Goal: Task Accomplishment & Management: Use online tool/utility

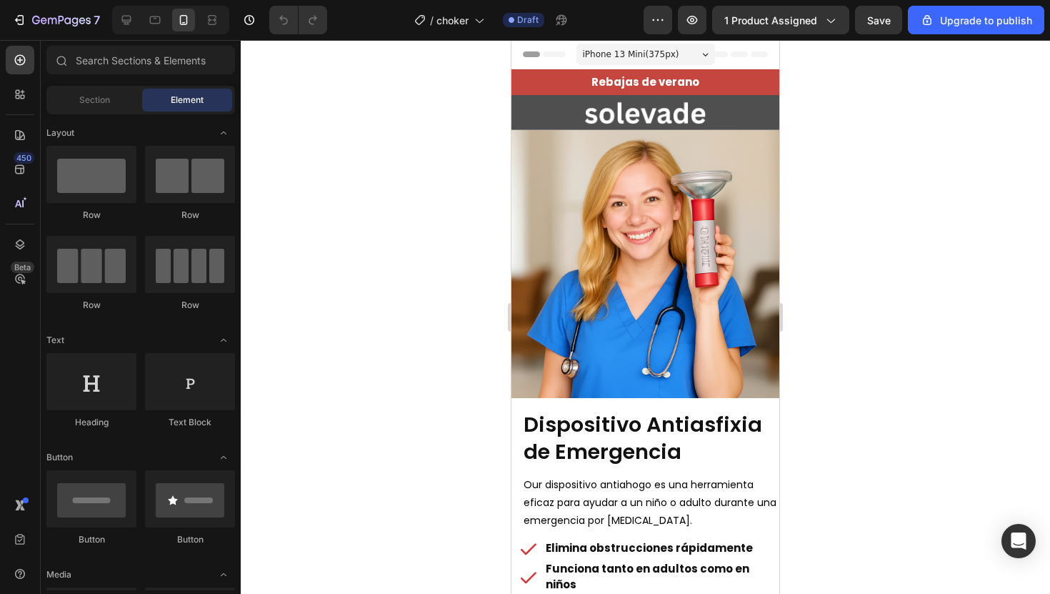
click at [843, 246] on div at bounding box center [645, 317] width 809 height 554
click at [393, 289] on div at bounding box center [645, 317] width 809 height 554
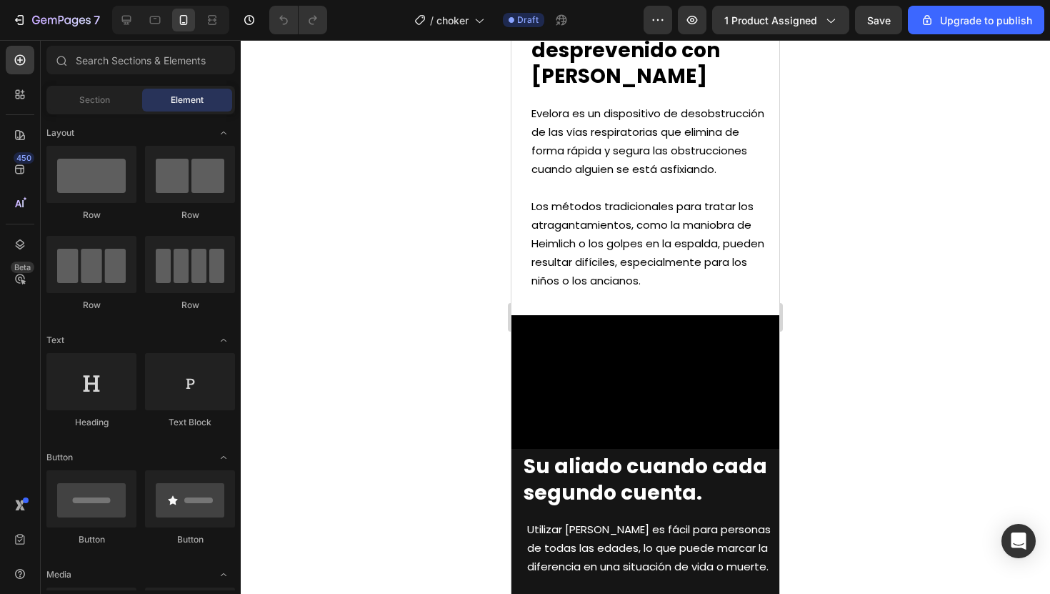
scroll to position [1208, 0]
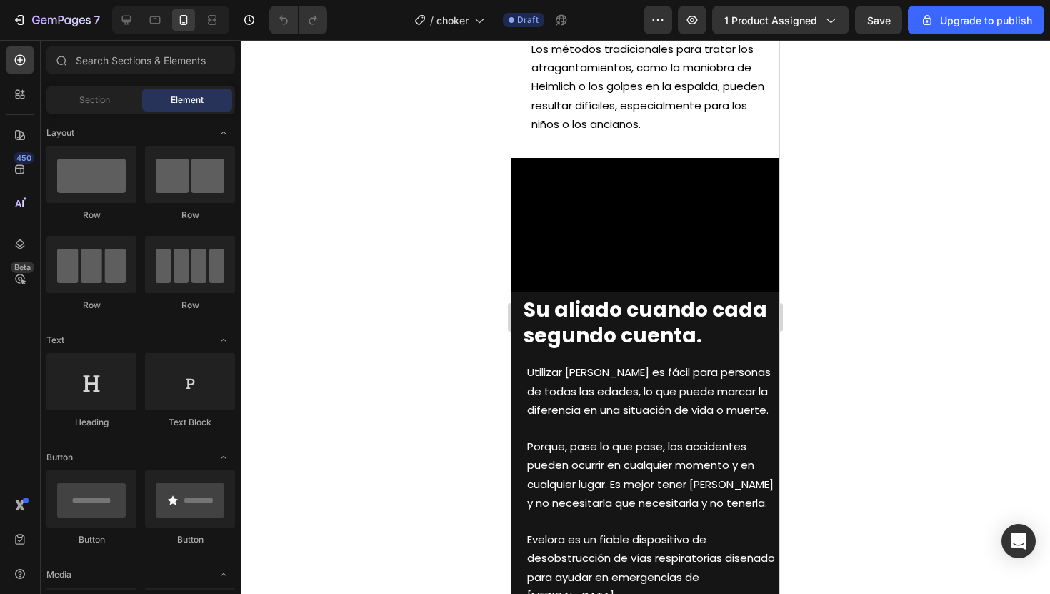
click at [596, 225] on video at bounding box center [645, 225] width 268 height 134
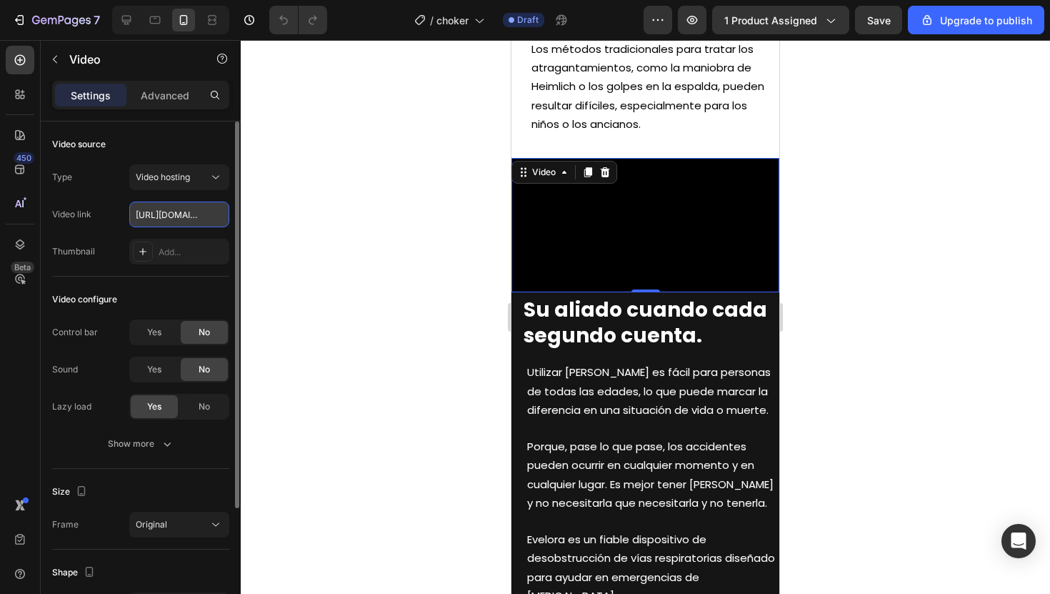
click at [192, 224] on input "[URL][DOMAIN_NAME]" at bounding box center [179, 214] width 100 height 26
paste input "282baf689c5941bb94d8ac95d621fc40.mov"
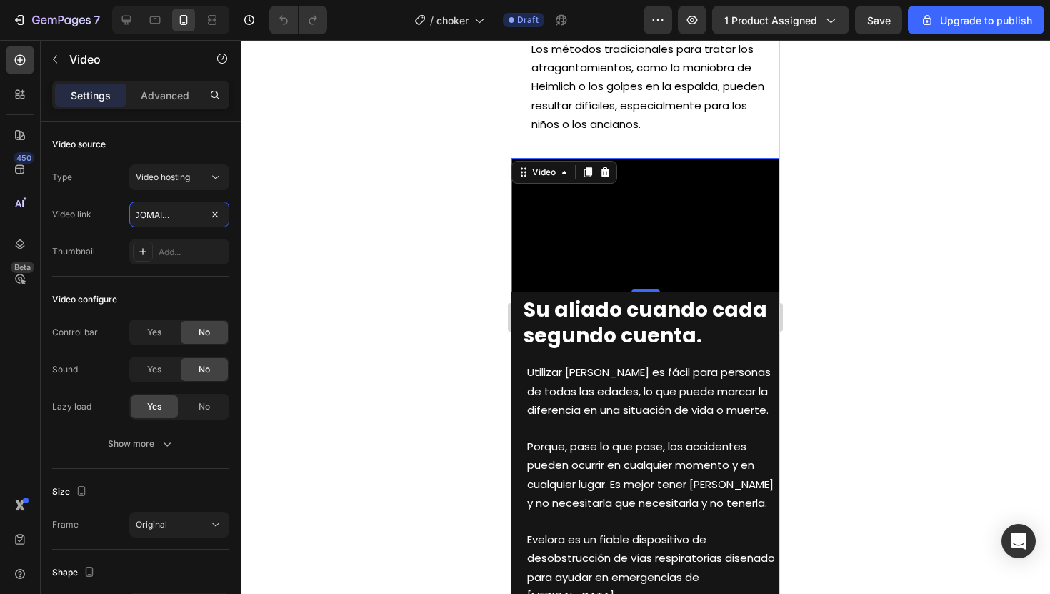
type input "[URL][DOMAIN_NAME]"
click at [432, 96] on div at bounding box center [645, 317] width 809 height 554
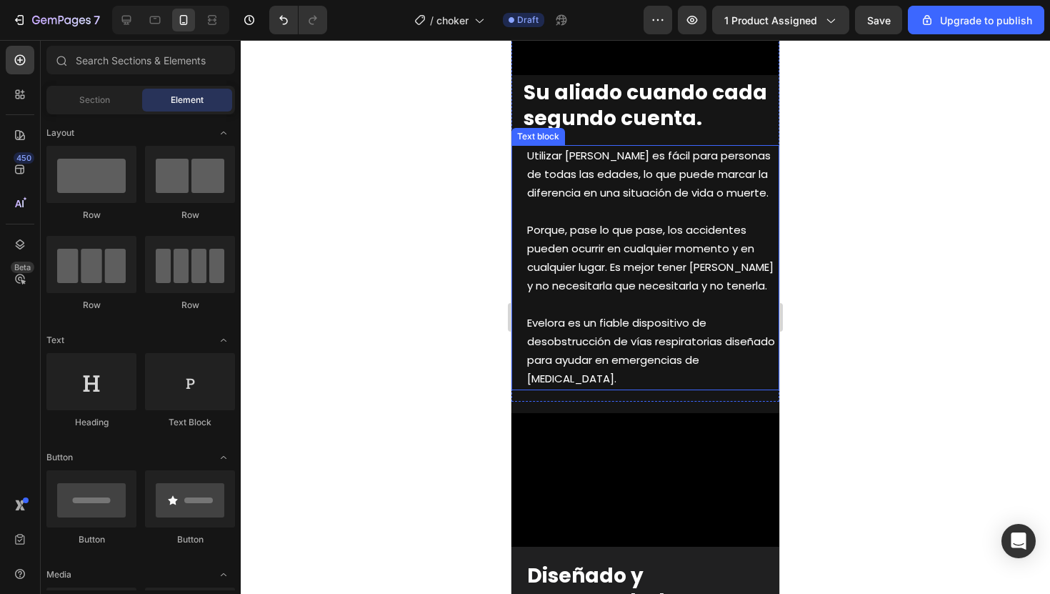
scroll to position [1790, 0]
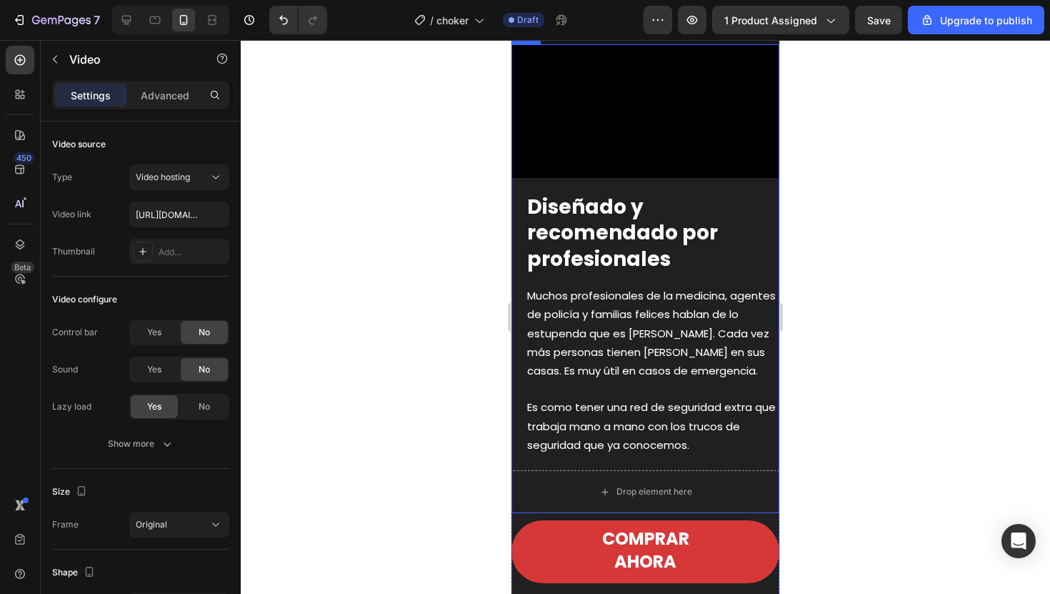
click at [610, 179] on video at bounding box center [645, 111] width 268 height 134
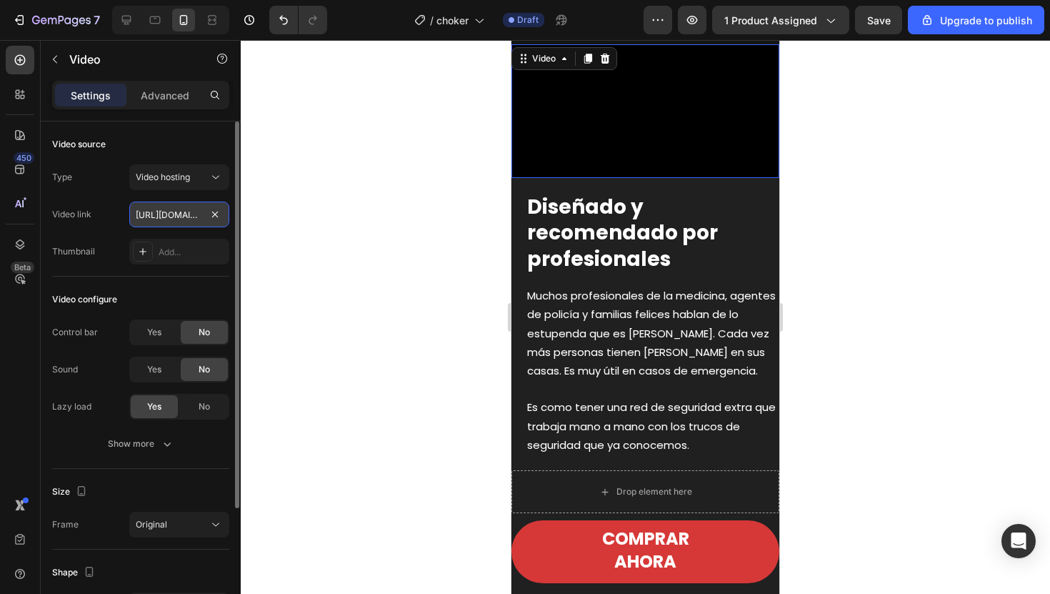
click at [190, 216] on input "[URL][DOMAIN_NAME]" at bounding box center [179, 214] width 100 height 26
paste input "70b84df1a4824acb9af87e6553235751.mov"
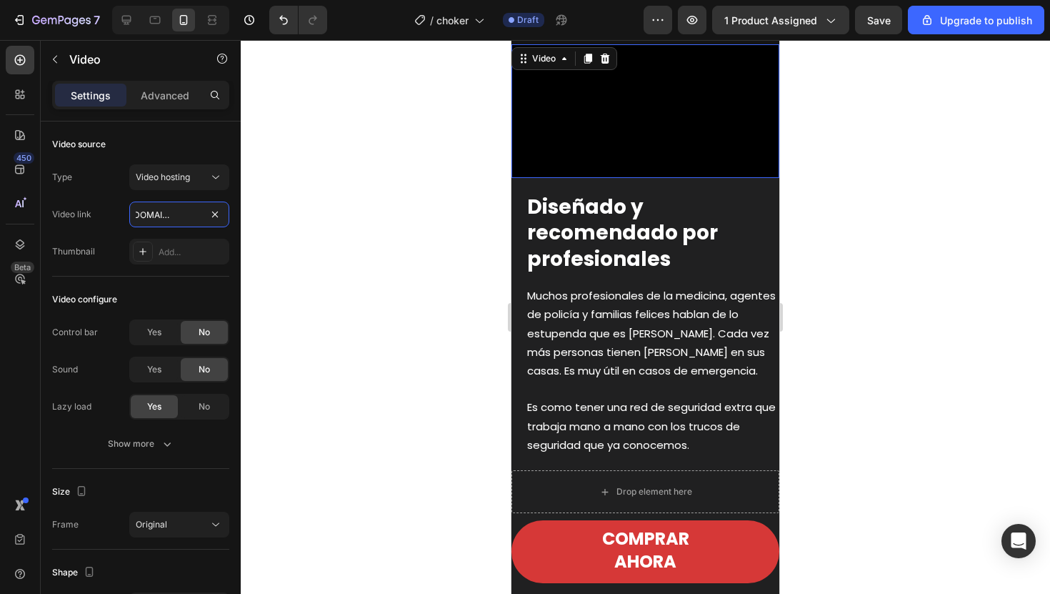
type input "[URL][DOMAIN_NAME]"
click at [409, 268] on div at bounding box center [645, 317] width 809 height 554
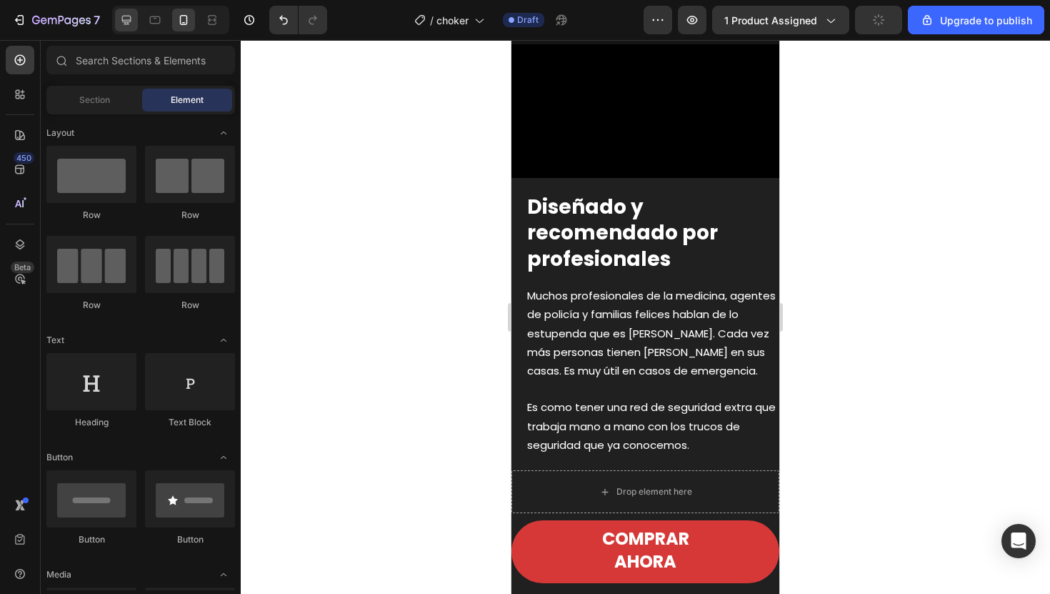
click at [126, 16] on icon at bounding box center [126, 20] width 14 height 14
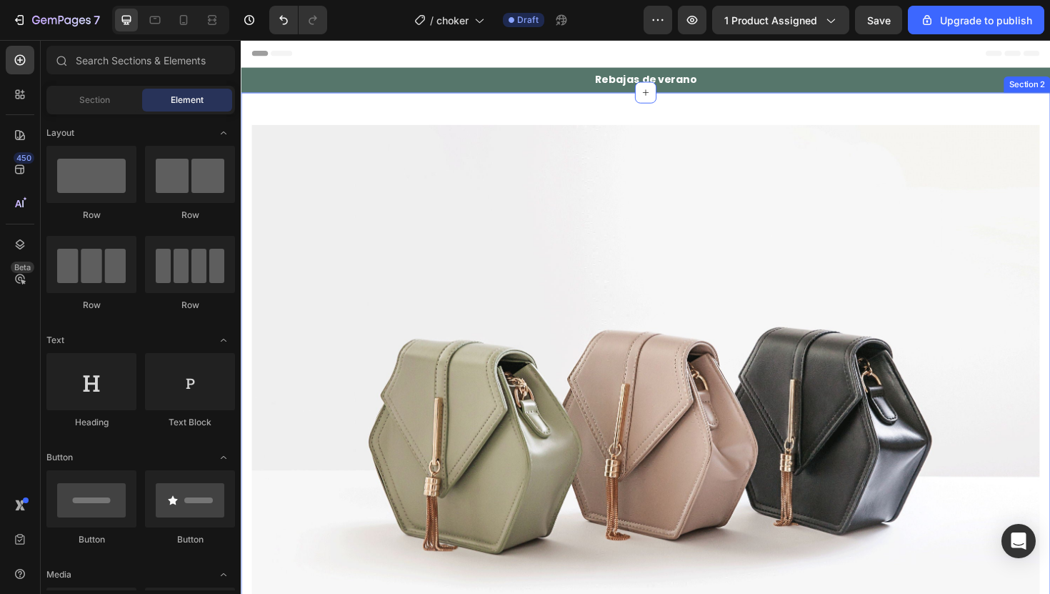
click at [433, 110] on div "Image Row Section 2" at bounding box center [669, 449] width 857 height 706
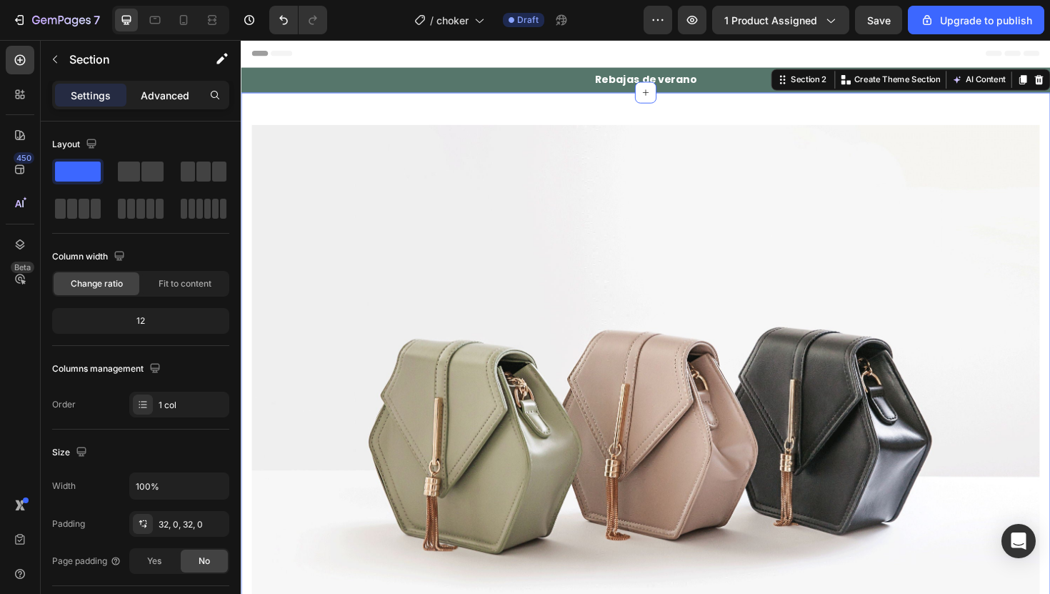
click at [185, 84] on div "Advanced" at bounding box center [164, 95] width 71 height 23
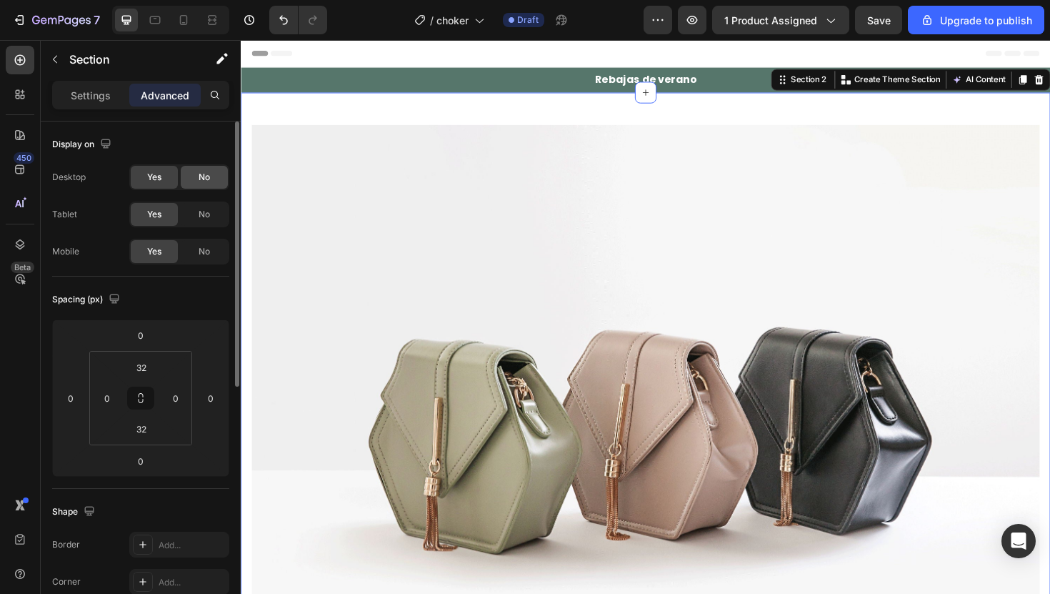
click at [201, 179] on span "No" at bounding box center [204, 177] width 11 height 13
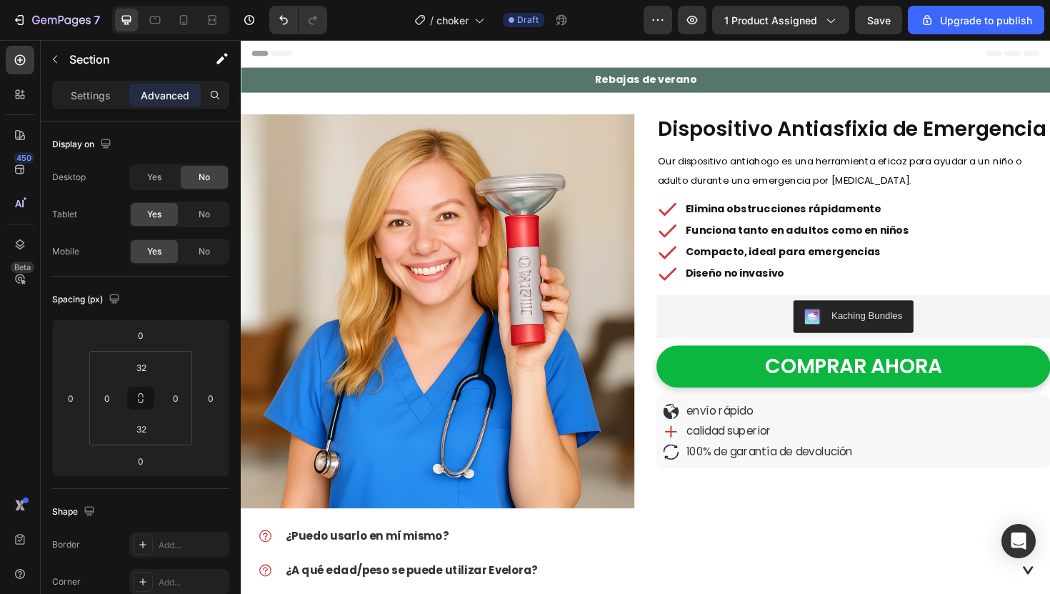
click at [199, 17] on div at bounding box center [170, 20] width 117 height 29
click at [188, 17] on icon at bounding box center [183, 20] width 14 height 14
type input "0"
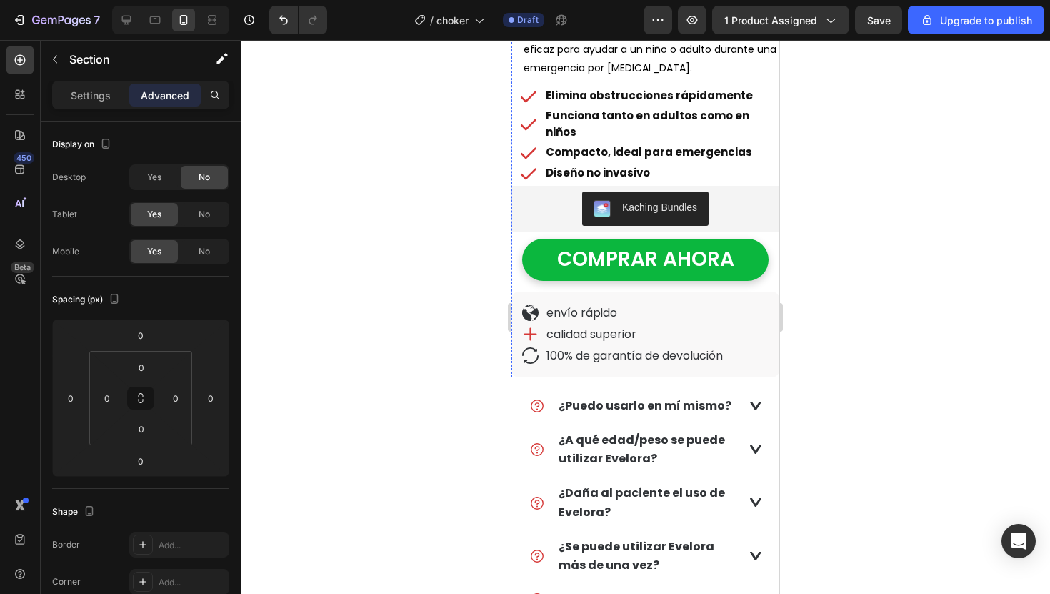
scroll to position [736, 0]
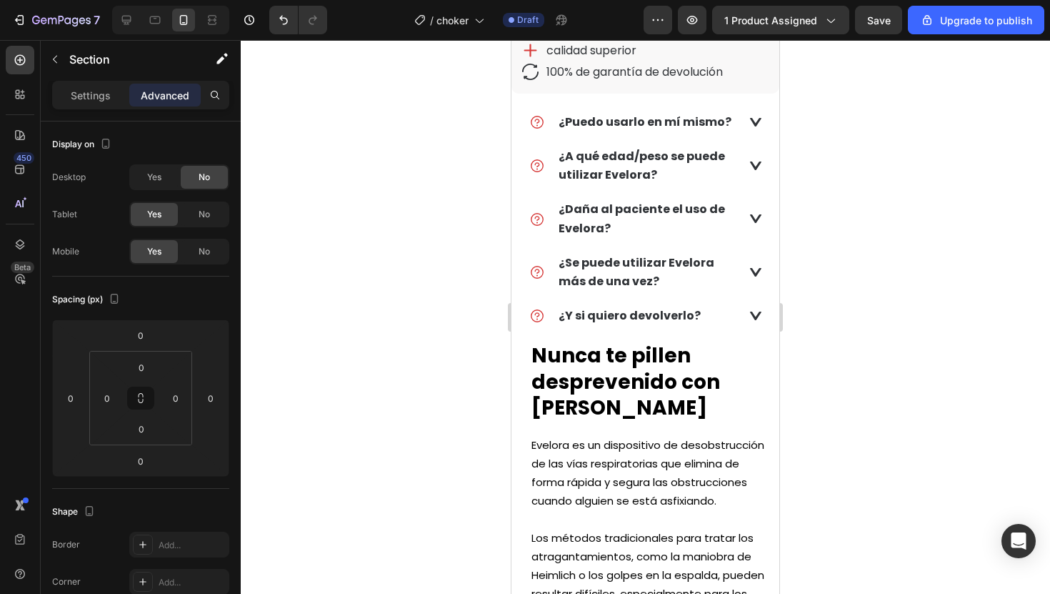
drag, startPoint x: 457, startPoint y: 250, endPoint x: 16, endPoint y: 232, distance: 441.7
click at [457, 250] on div at bounding box center [645, 317] width 809 height 554
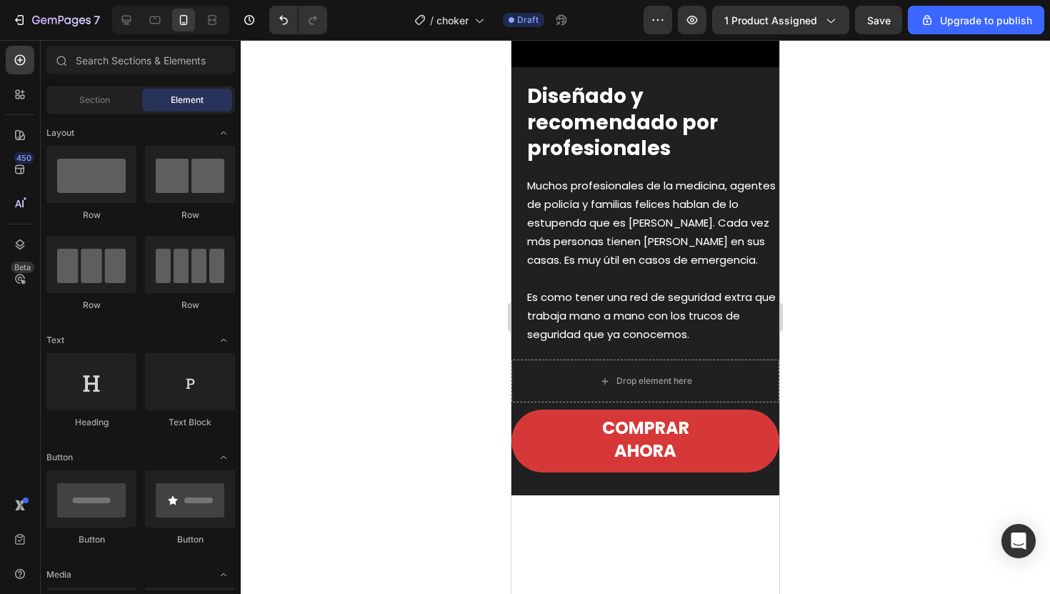
scroll to position [1780, 0]
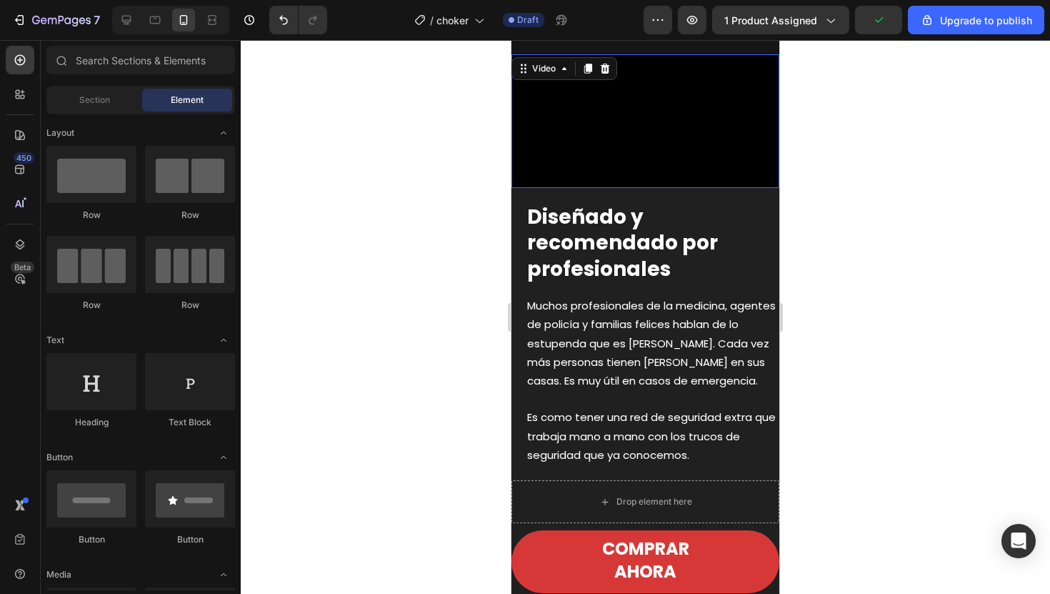
click at [630, 189] on video at bounding box center [645, 121] width 268 height 134
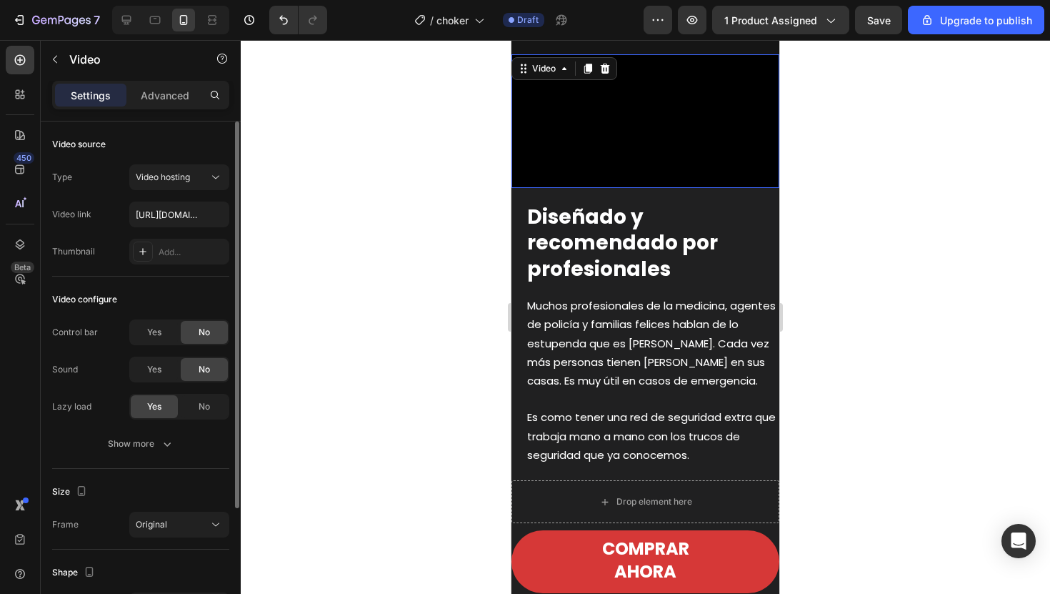
click at [179, 229] on div "Type Video hosting Video link [URL][DOMAIN_NAME] Thumbnail Add..." at bounding box center [140, 214] width 177 height 100
paste input "[URL][DOMAIN_NAME]"
type input "[URL][DOMAIN_NAME]"
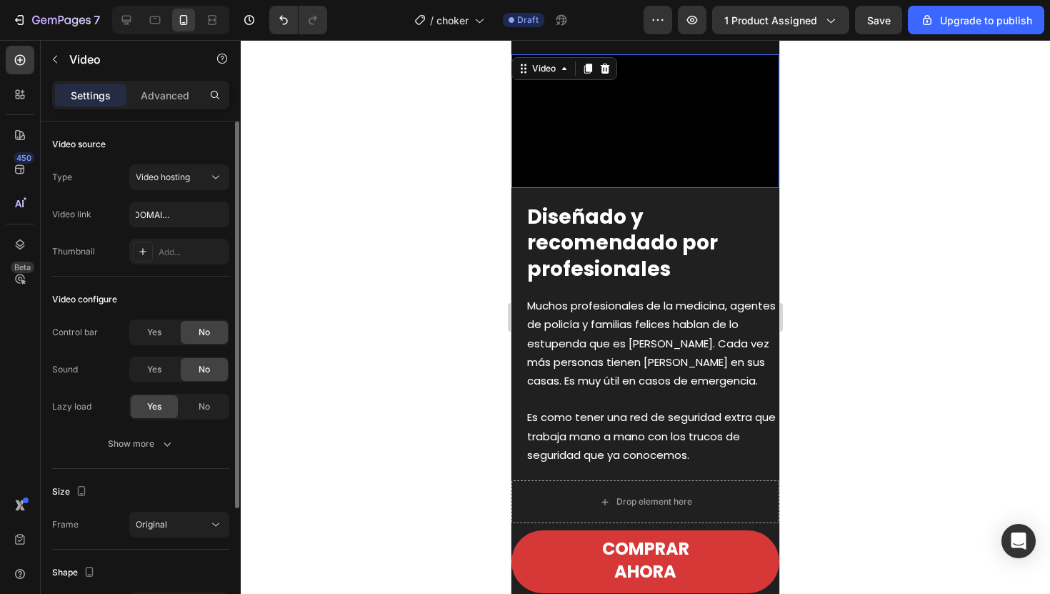
click at [114, 191] on div "Type Video hosting Video link [URL][DOMAIN_NAME] Thumbnail Add..." at bounding box center [140, 214] width 177 height 100
click at [366, 209] on div at bounding box center [645, 317] width 809 height 554
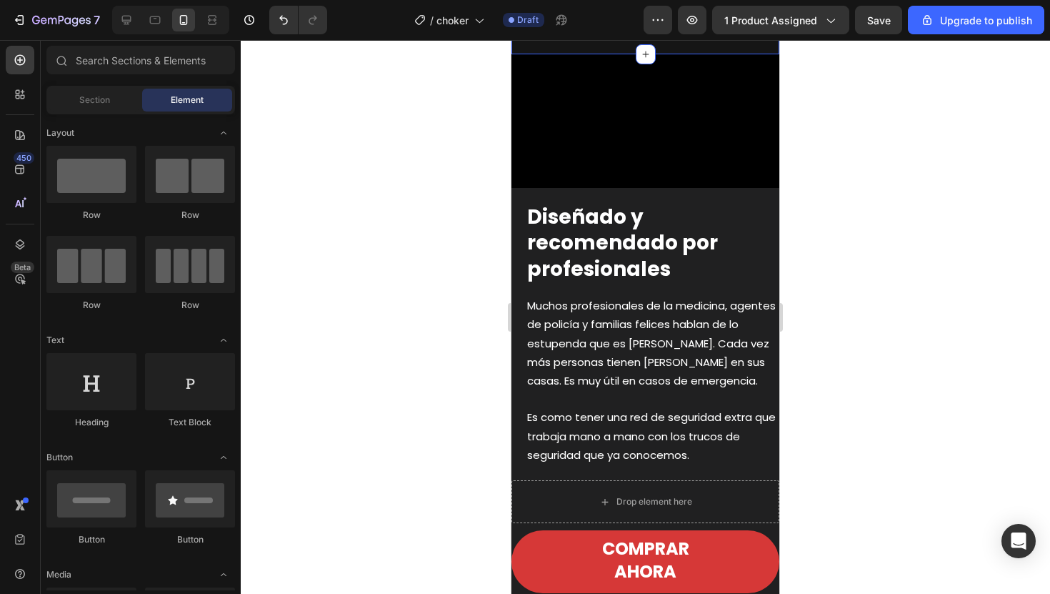
click at [647, 189] on video at bounding box center [645, 121] width 268 height 134
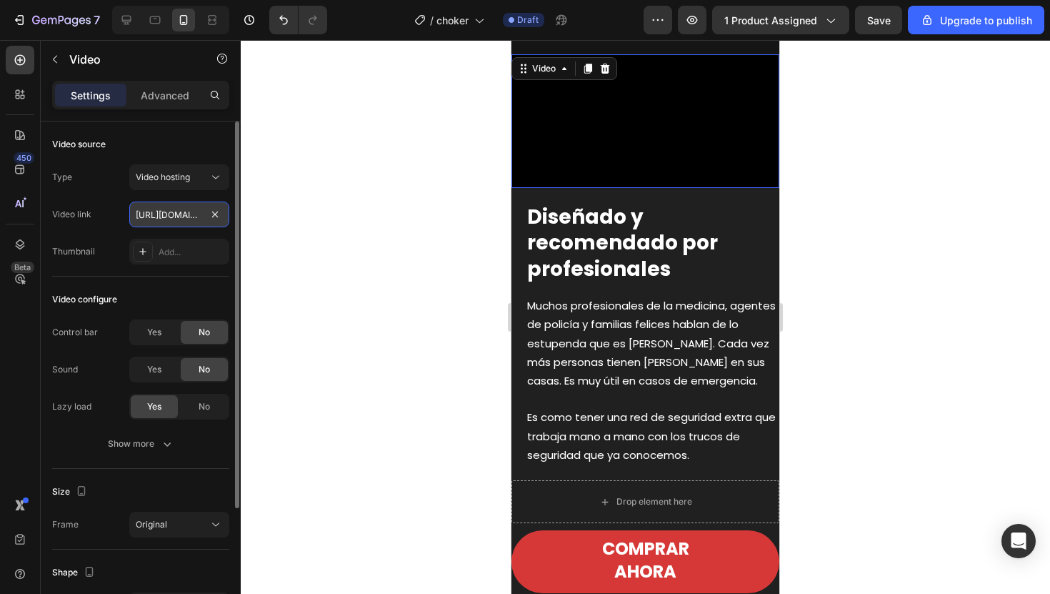
click at [198, 214] on input "[URL][DOMAIN_NAME]" at bounding box center [179, 214] width 100 height 26
paste input "[URL][DOMAIN_NAME]"
type input "[URL][DOMAIN_NAME]"
click at [346, 184] on div at bounding box center [645, 317] width 809 height 554
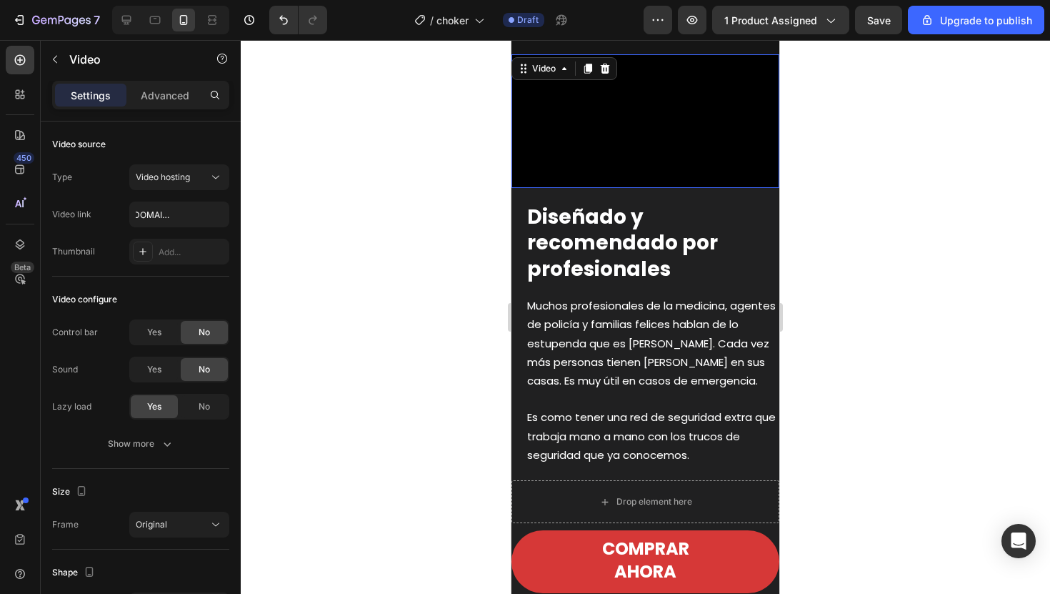
scroll to position [0, 0]
